Goal: Transaction & Acquisition: Register for event/course

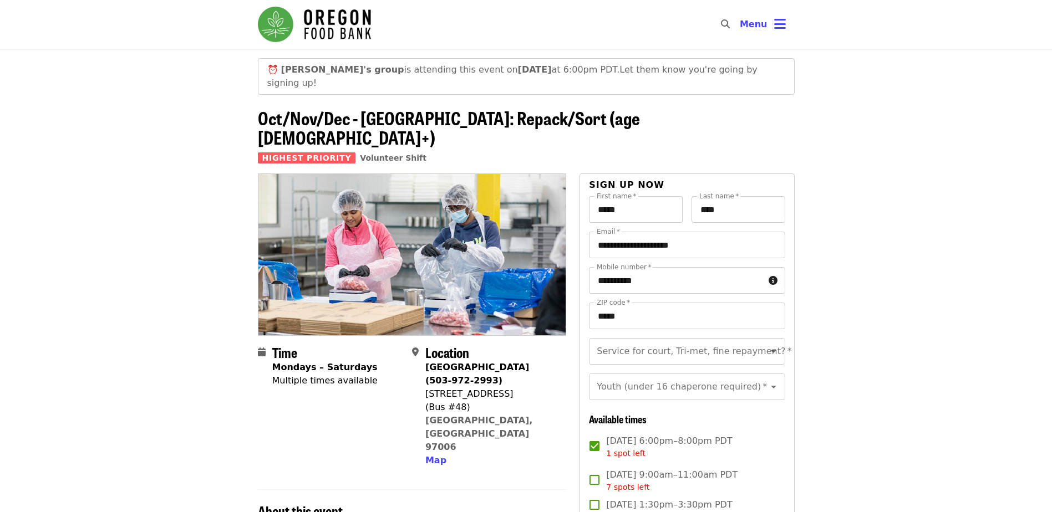
scroll to position [55, 0]
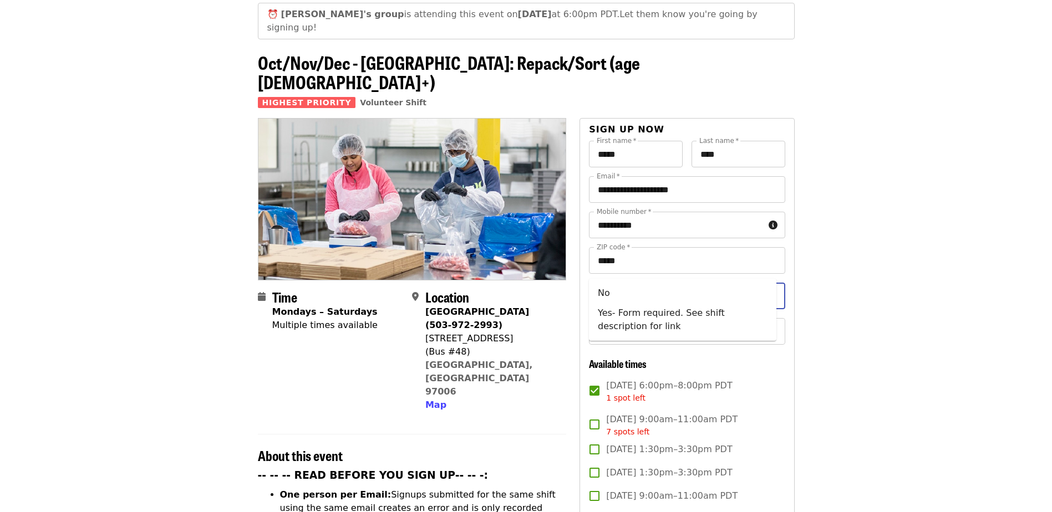
click at [630, 285] on input "Service for court, Tri-met, fine repayment?   *" at bounding box center [673, 295] width 151 height 21
click at [613, 297] on li "No" at bounding box center [682, 293] width 187 height 20
type input "**"
click at [613, 321] on input "Youth (under 16 chaperone required)   *" at bounding box center [673, 331] width 151 height 21
click at [607, 340] on li "16 and older" at bounding box center [682, 337] width 187 height 20
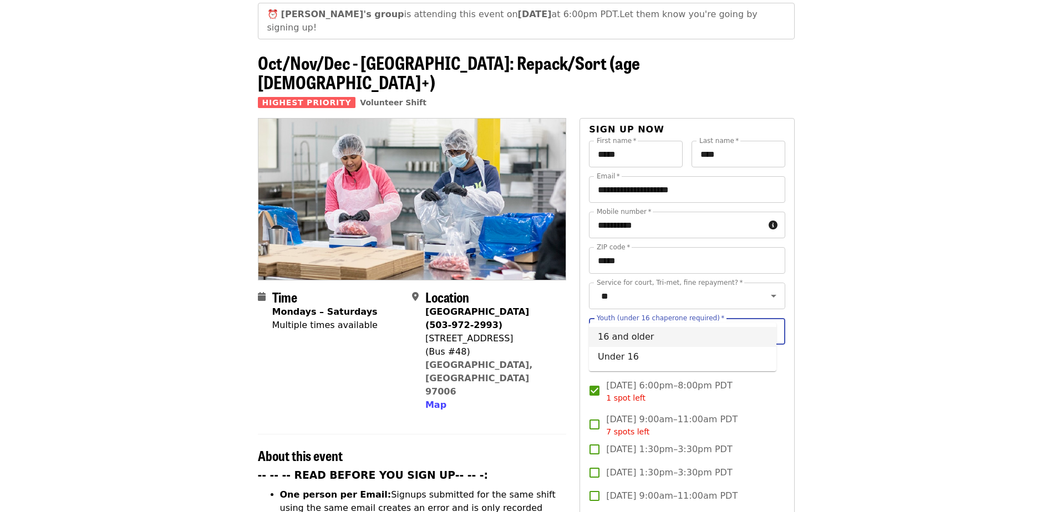
type input "**********"
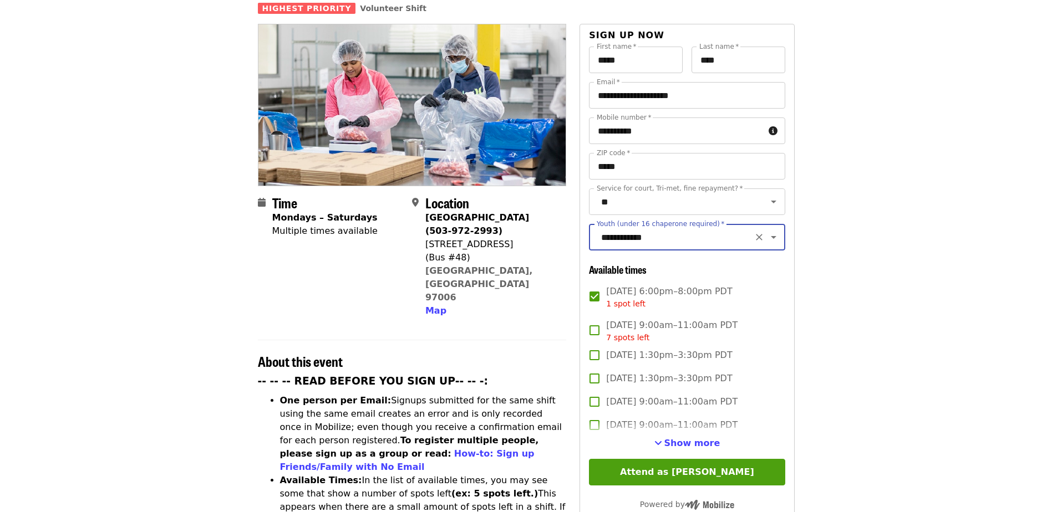
scroll to position [277, 0]
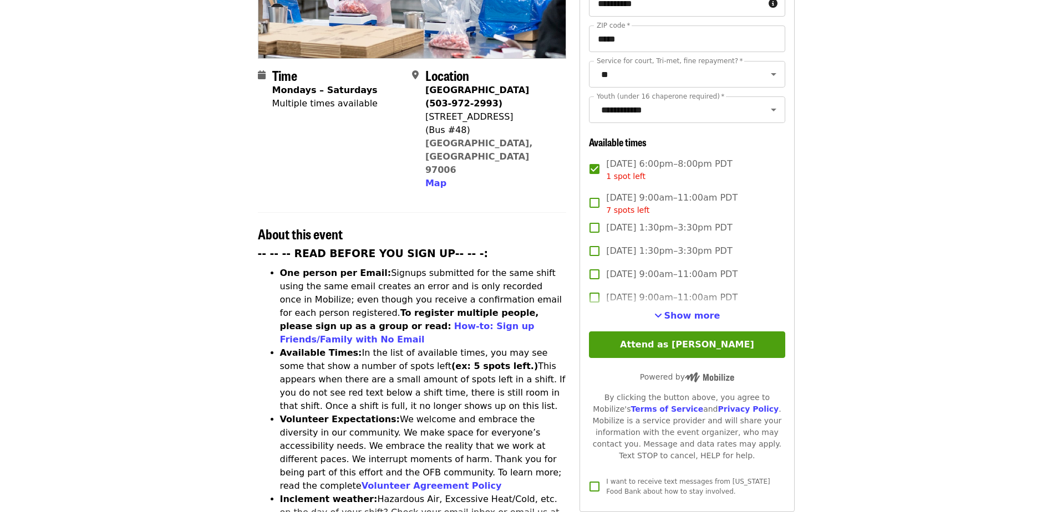
click at [656, 334] on button "Attend as [PERSON_NAME]" at bounding box center [687, 344] width 196 height 27
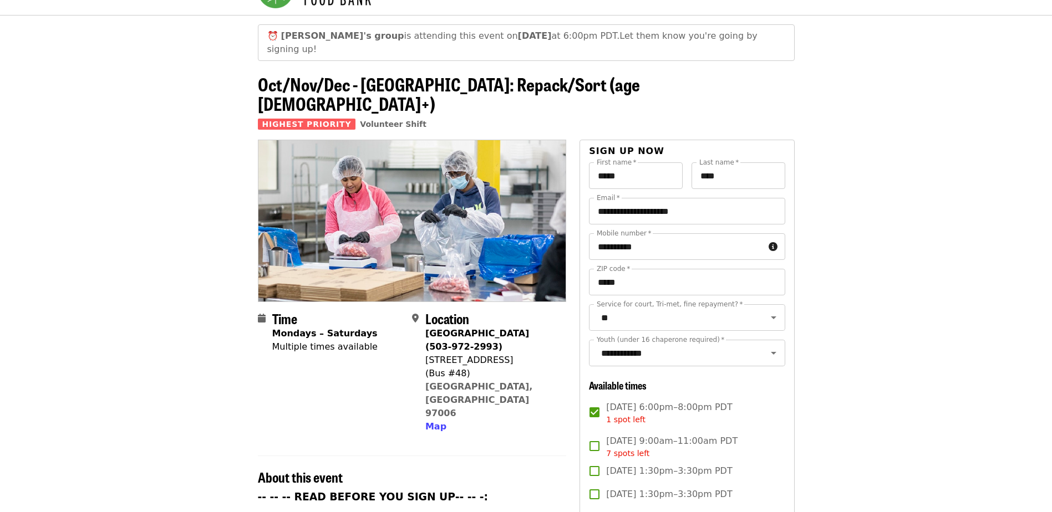
scroll to position [0, 0]
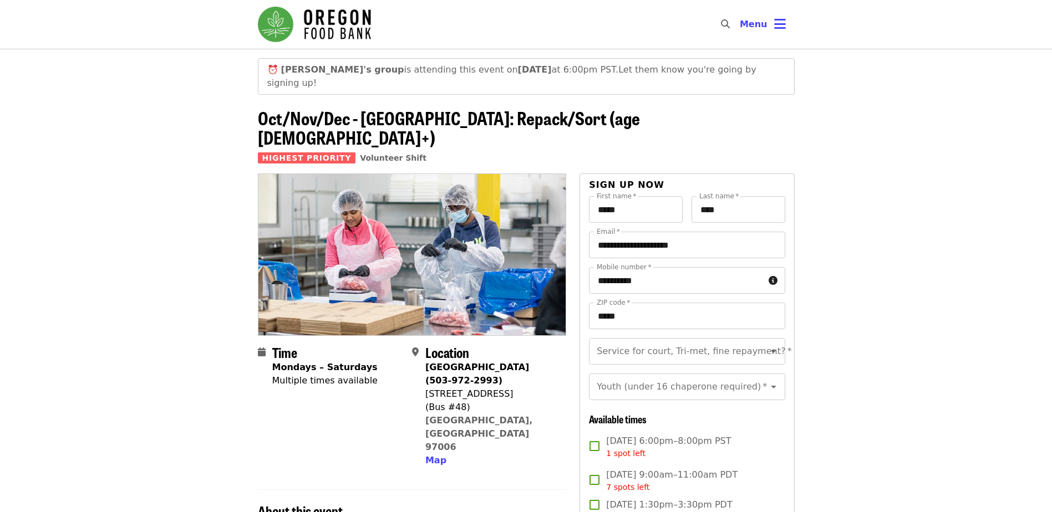
scroll to position [55, 0]
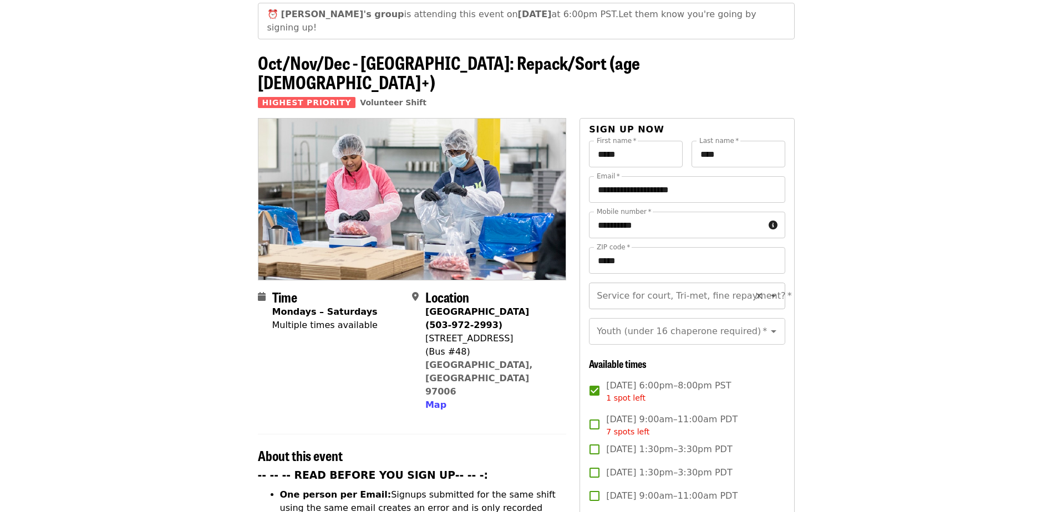
click at [690, 285] on input "Service for court, Tri-met, fine repayment?   *" at bounding box center [673, 295] width 151 height 21
click at [649, 299] on li "No" at bounding box center [682, 293] width 187 height 20
type input "**"
click at [649, 321] on input "Youth (under 16 chaperone required)   *" at bounding box center [673, 331] width 151 height 21
click at [621, 338] on li "16 and older" at bounding box center [682, 337] width 187 height 20
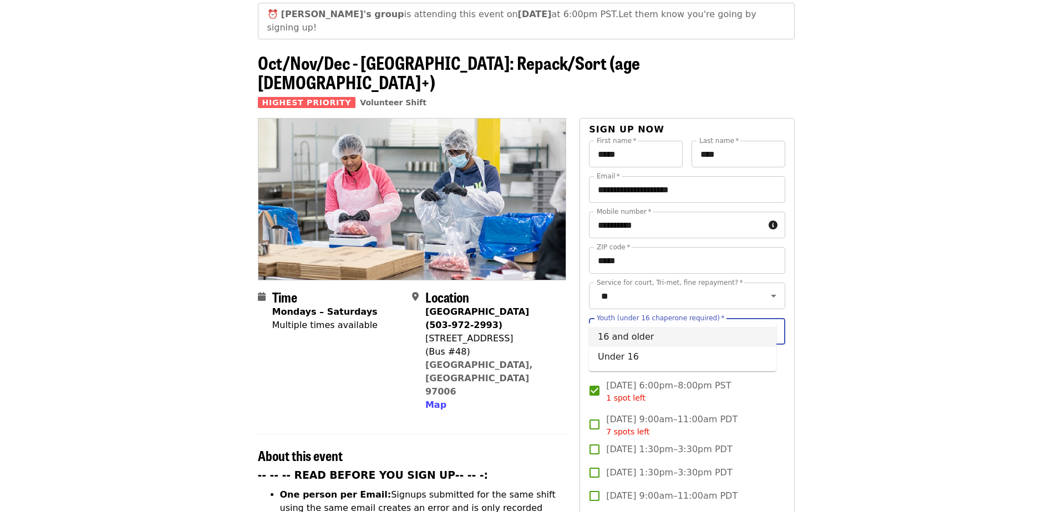
type input "**********"
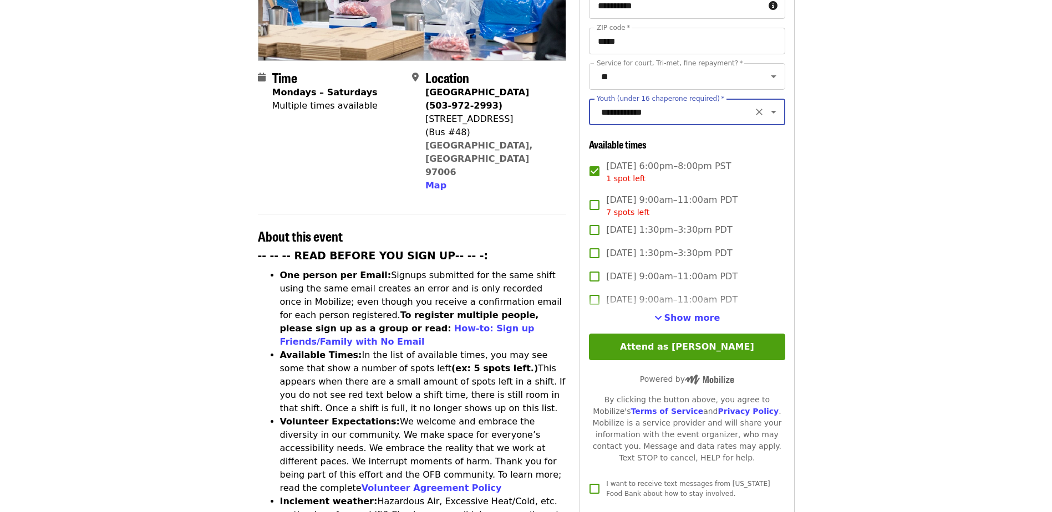
scroll to position [277, 0]
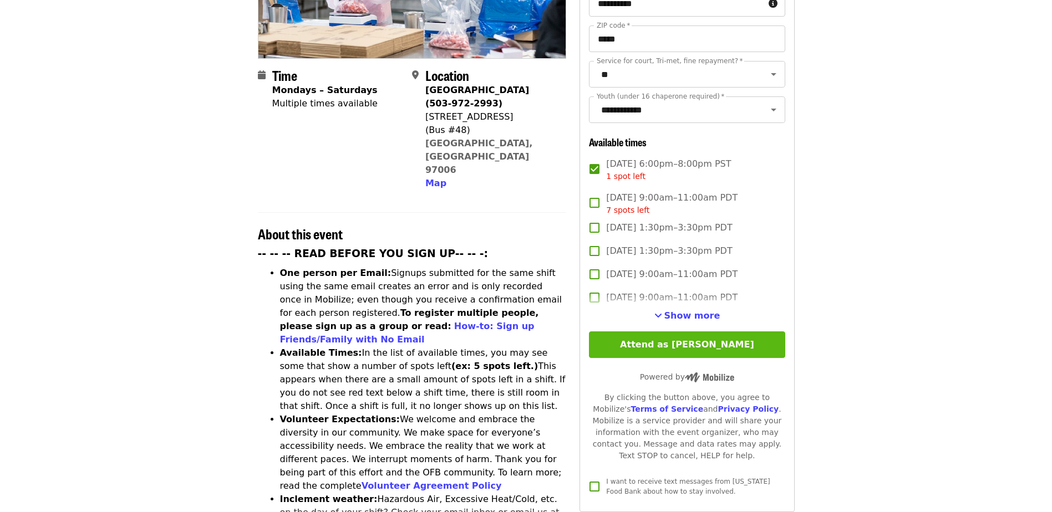
click at [675, 331] on button "Attend as [PERSON_NAME]" at bounding box center [687, 344] width 196 height 27
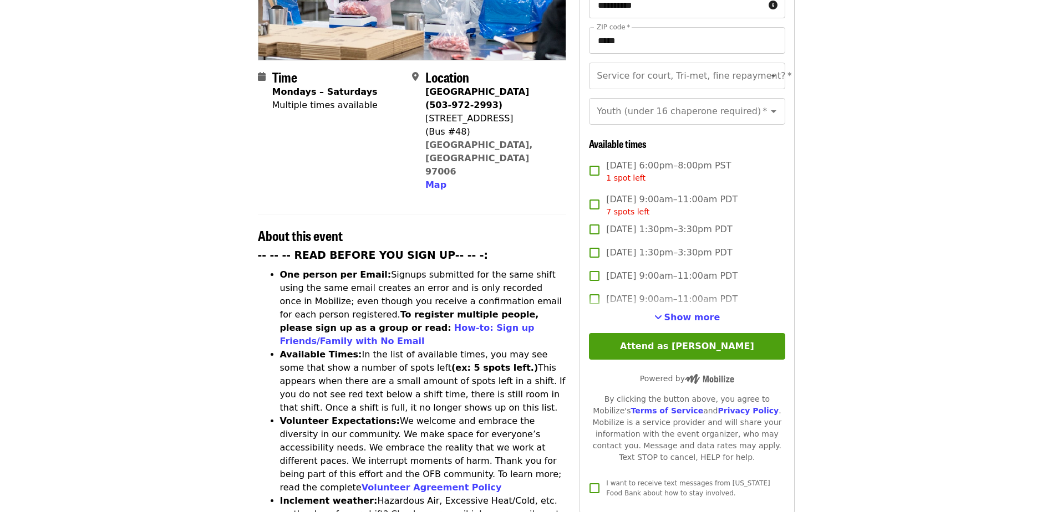
scroll to position [277, 0]
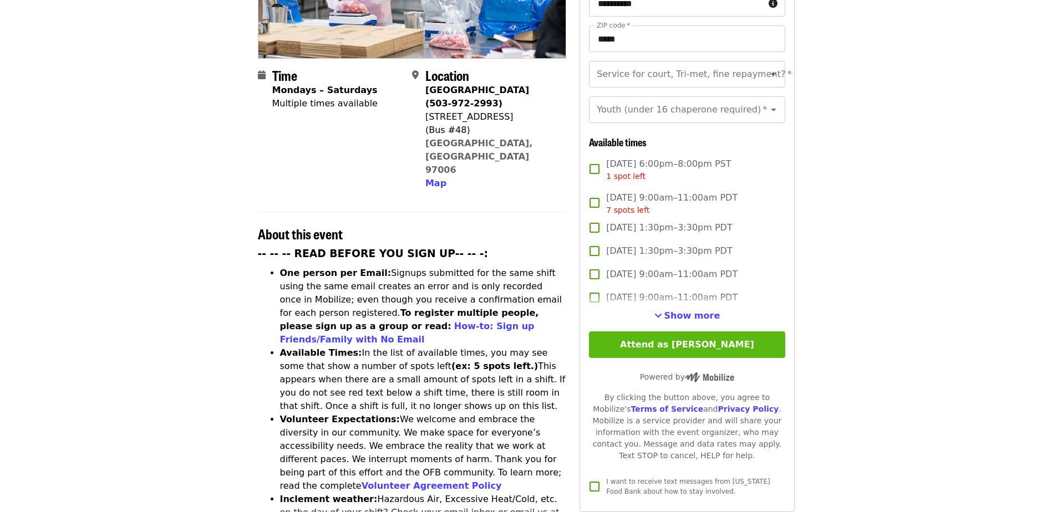
click at [673, 334] on button "Attend as [PERSON_NAME]" at bounding box center [687, 344] width 196 height 27
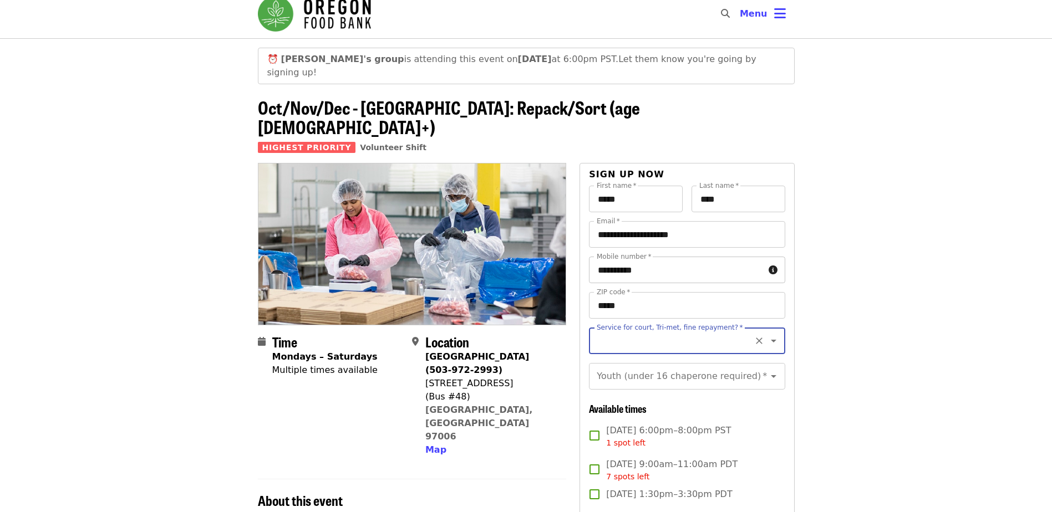
scroll to position [0, 0]
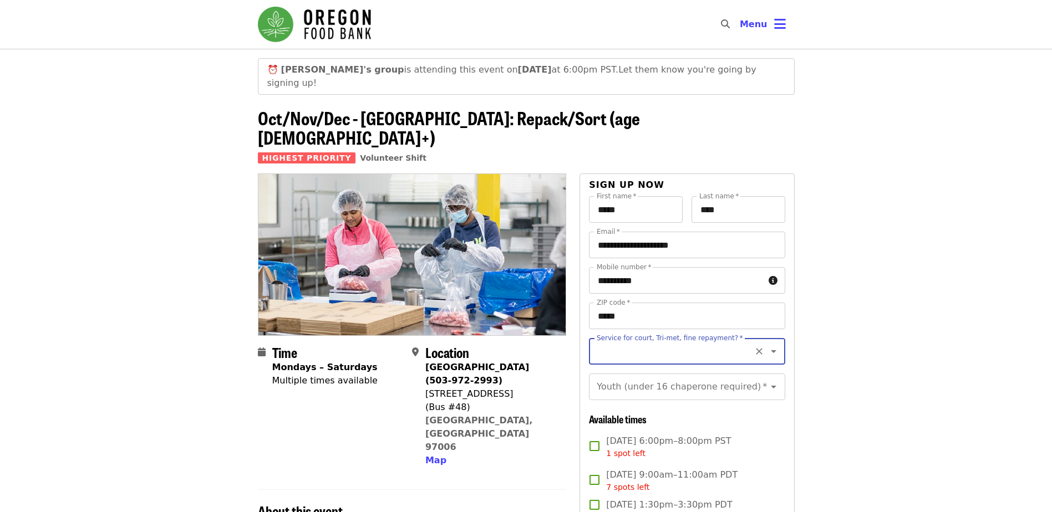
click at [753, 346] on icon "Clear" at bounding box center [758, 351] width 11 height 11
click at [767, 345] on icon "Open" at bounding box center [773, 351] width 13 height 13
click at [610, 356] on li "No" at bounding box center [682, 349] width 187 height 20
type input "**"
click at [610, 376] on input "Youth (under 16 chaperone required)   *" at bounding box center [673, 386] width 151 height 21
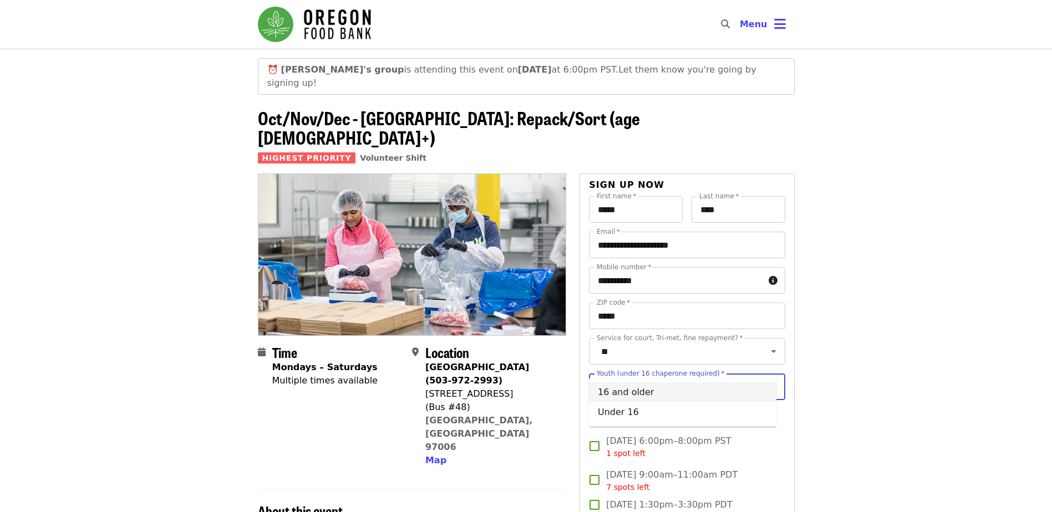
click at [612, 385] on li "16 and older" at bounding box center [682, 392] width 187 height 20
type input "**********"
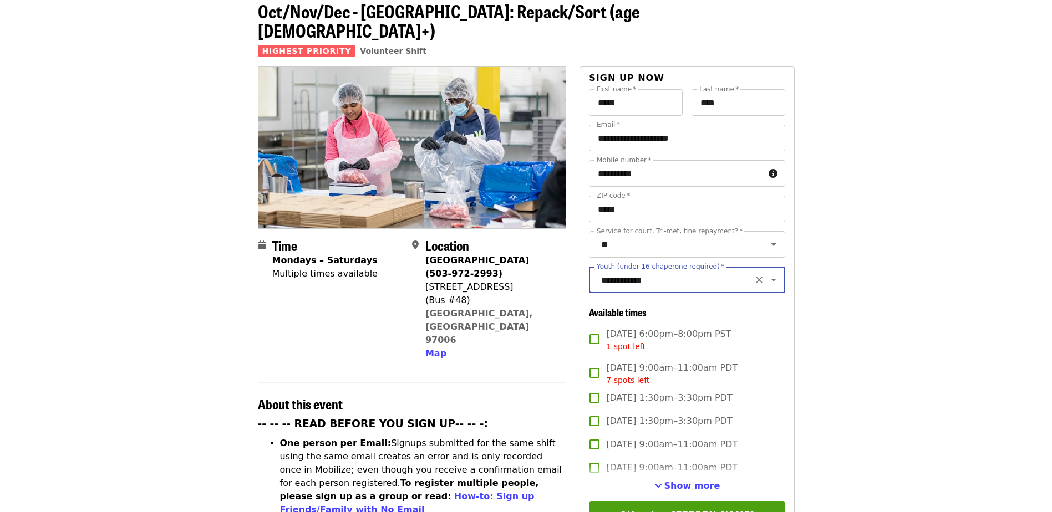
scroll to position [166, 0]
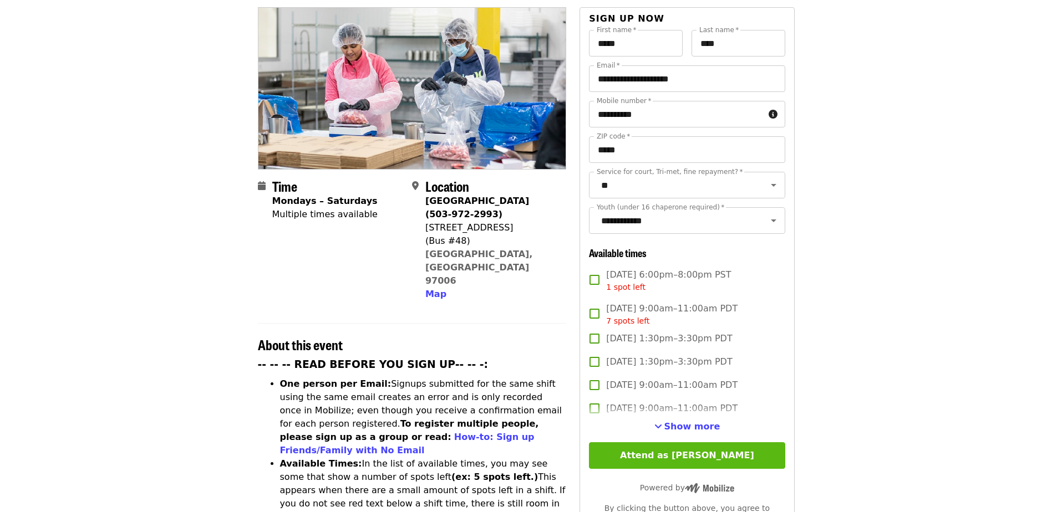
click at [680, 442] on button "Attend as [PERSON_NAME]" at bounding box center [687, 455] width 196 height 27
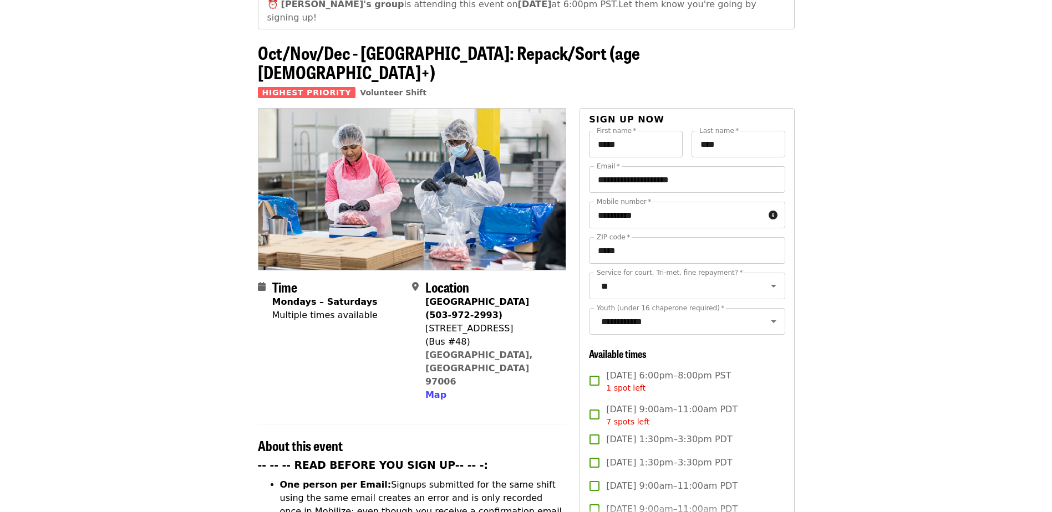
scroll to position [55, 0]
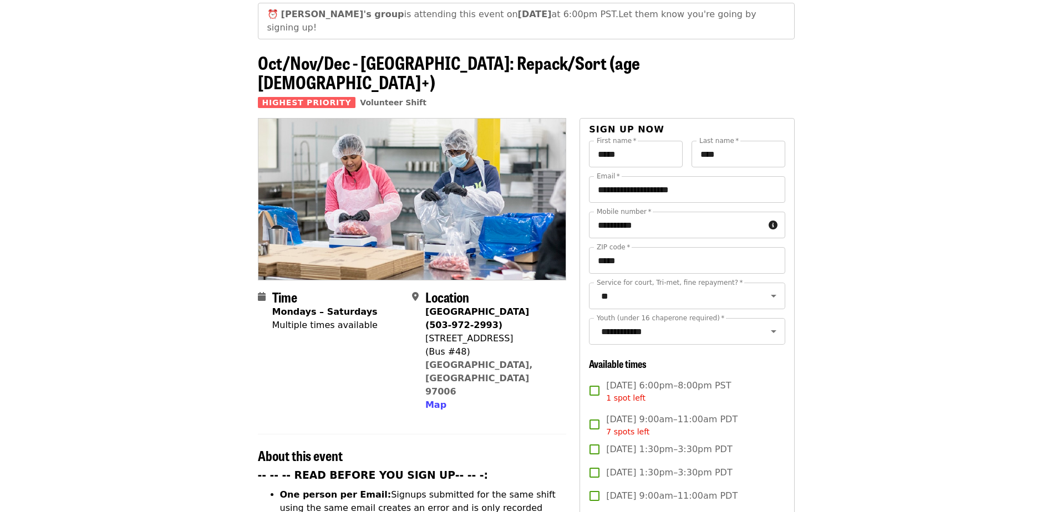
click at [616, 379] on span "Thu, Dec 11, 6:00pm–8:00pm PST 1 spot left" at bounding box center [668, 391] width 125 height 25
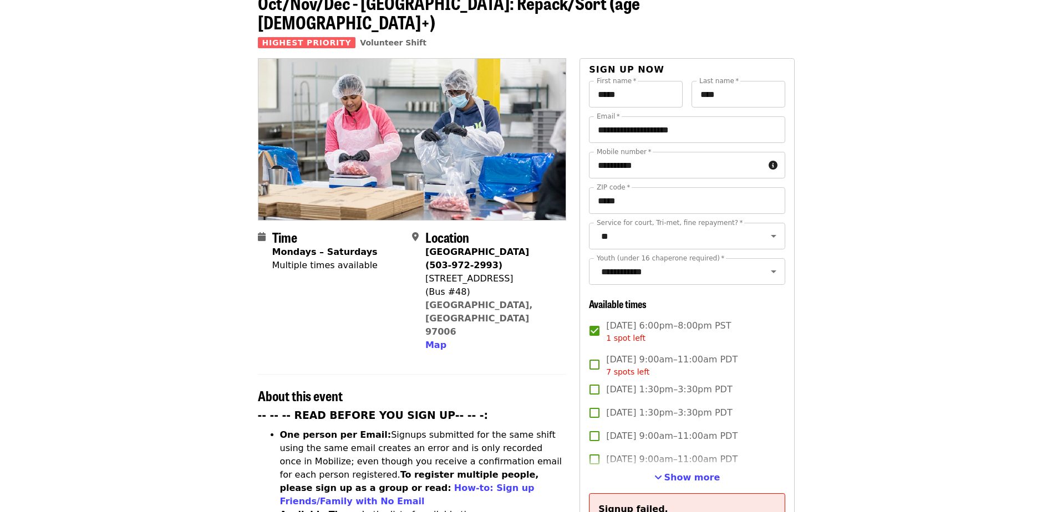
scroll to position [222, 0]
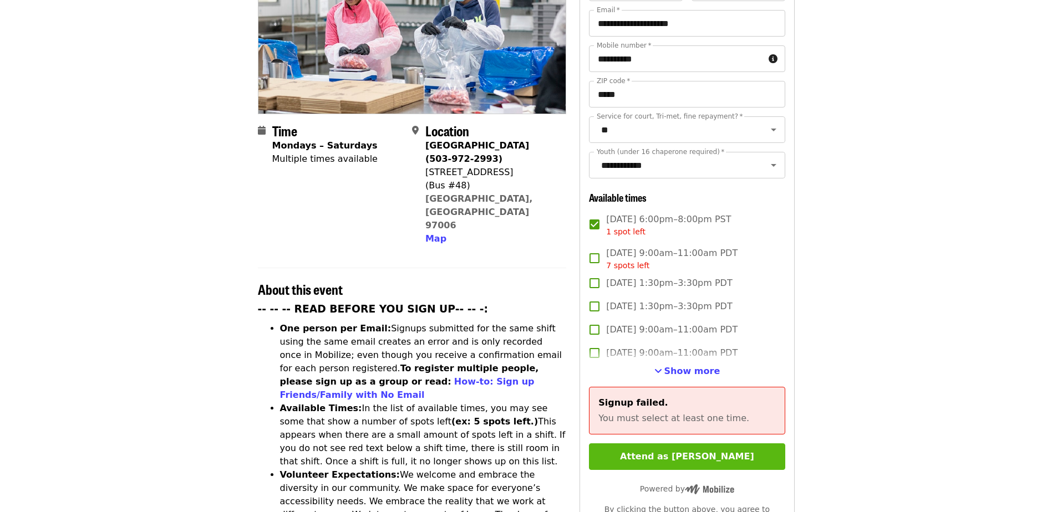
click at [661, 443] on button "Attend as [PERSON_NAME]" at bounding box center [687, 456] width 196 height 27
